Goal: Find specific page/section: Find specific page/section

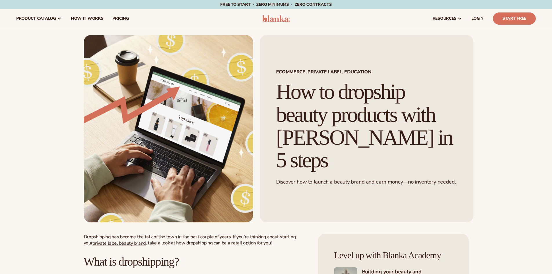
scroll to position [87, 0]
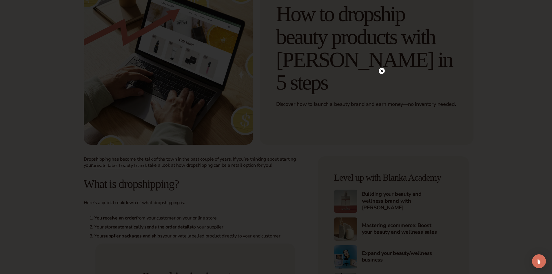
click at [382, 72] on circle at bounding box center [382, 71] width 6 height 6
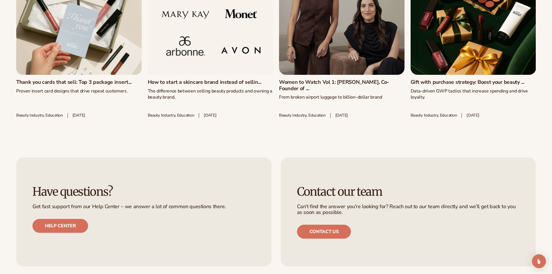
scroll to position [2318, 0]
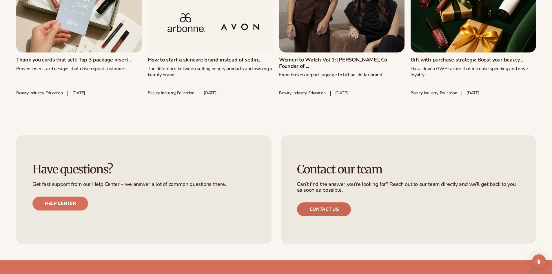
click at [335, 214] on link "Contact us" at bounding box center [324, 209] width 54 height 14
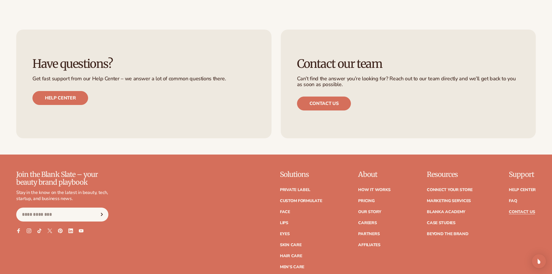
scroll to position [406, 0]
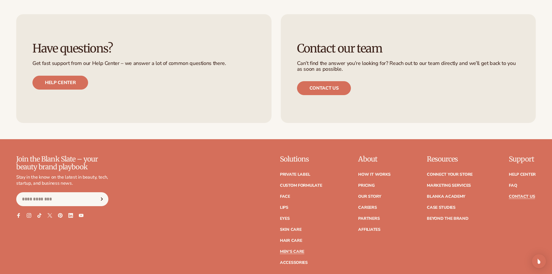
click at [292, 250] on link "Men's Care" at bounding box center [292, 252] width 24 height 4
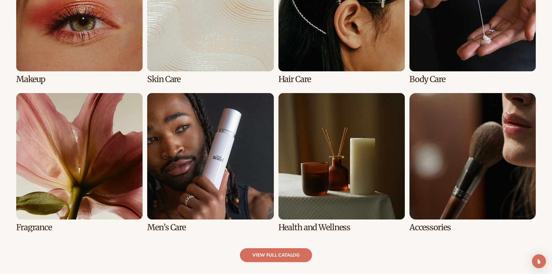
scroll to position [522, 0]
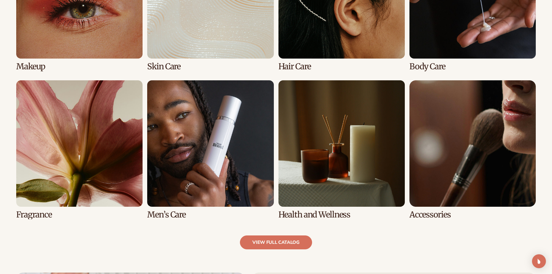
click at [437, 163] on link "8 / 8" at bounding box center [472, 149] width 126 height 139
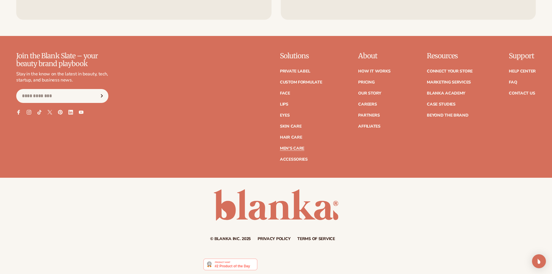
scroll to position [1241, 0]
